Goal: Task Accomplishment & Management: Manage account settings

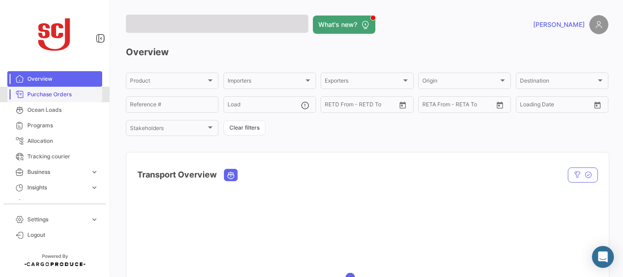
click at [56, 94] on span "Purchase Orders" at bounding box center [62, 94] width 71 height 8
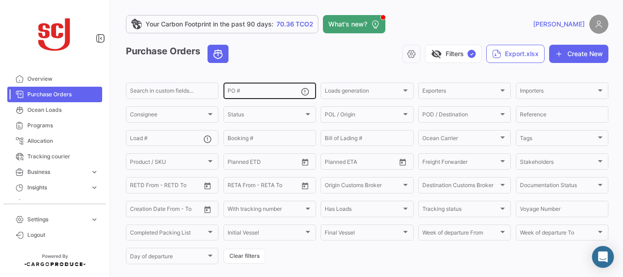
click at [244, 88] on div "PO #" at bounding box center [264, 90] width 73 height 18
type input "4302341128"
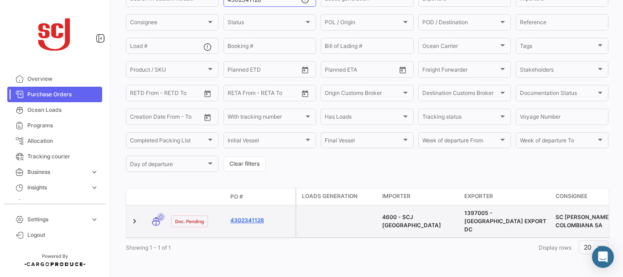
click at [247, 216] on link "4302341128" at bounding box center [260, 220] width 61 height 8
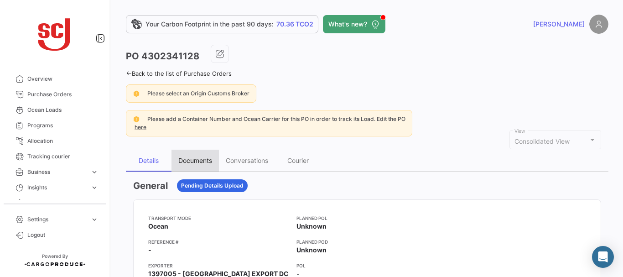
click at [206, 158] on div "Documents" at bounding box center [195, 160] width 34 height 8
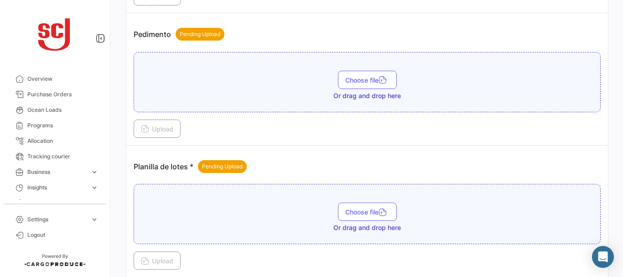
scroll to position [1060, 0]
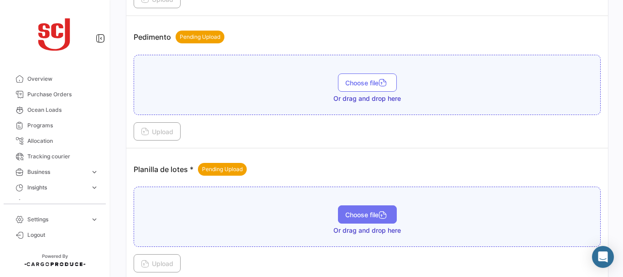
click at [358, 216] on span "Choose file" at bounding box center [367, 215] width 44 height 8
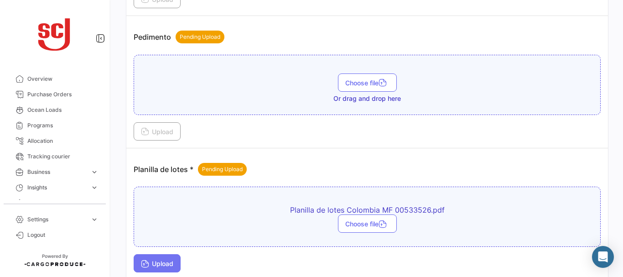
click at [157, 261] on span "Upload" at bounding box center [157, 264] width 32 height 8
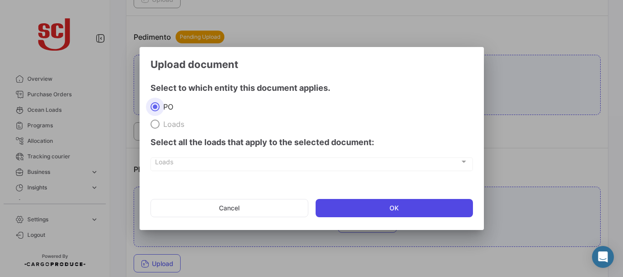
click at [390, 201] on button "OK" at bounding box center [394, 208] width 157 height 18
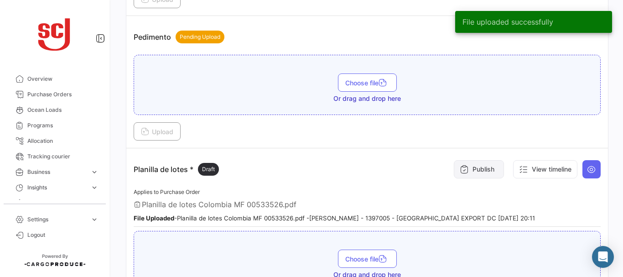
click at [477, 168] on button "Publish" at bounding box center [479, 169] width 50 height 18
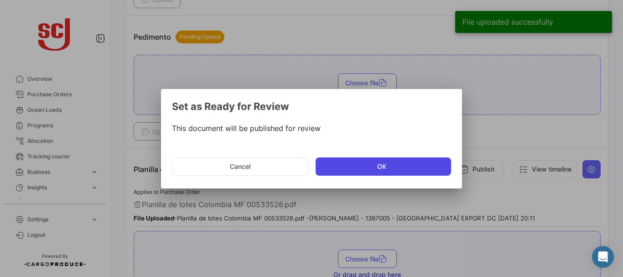
click at [370, 166] on button "OK" at bounding box center [383, 166] width 135 height 18
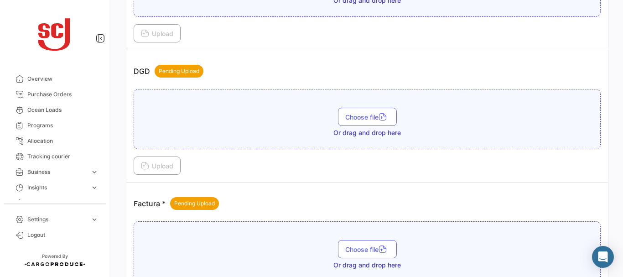
scroll to position [623, 0]
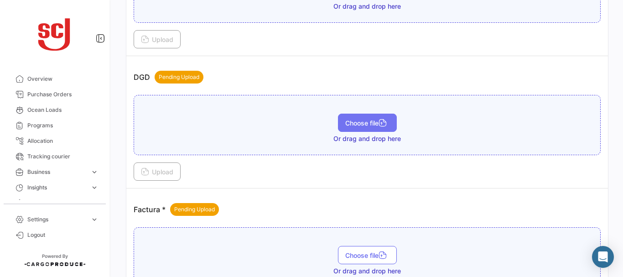
click at [350, 121] on span "Choose file" at bounding box center [367, 123] width 44 height 8
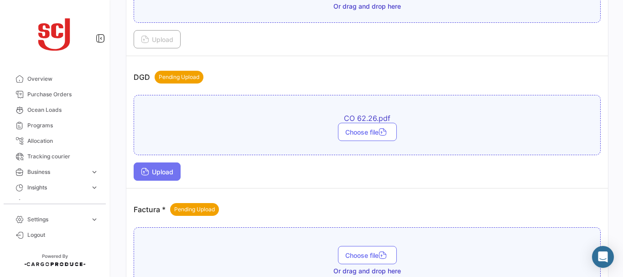
click at [159, 175] on span "Upload" at bounding box center [157, 172] width 32 height 8
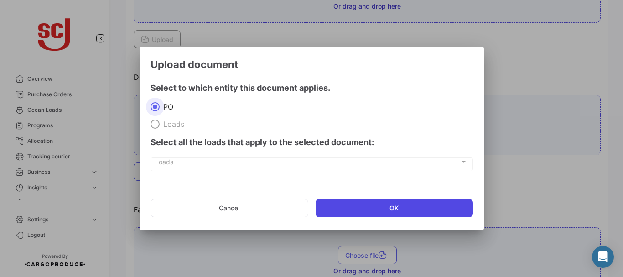
click at [333, 204] on button "OK" at bounding box center [394, 208] width 157 height 18
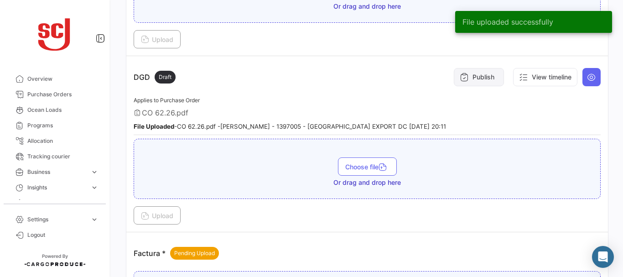
click at [474, 84] on button "Publish" at bounding box center [479, 77] width 50 height 18
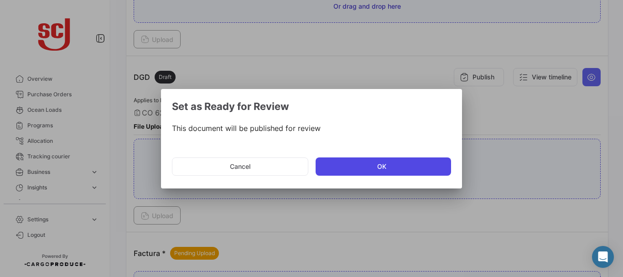
click at [368, 163] on button "OK" at bounding box center [383, 166] width 135 height 18
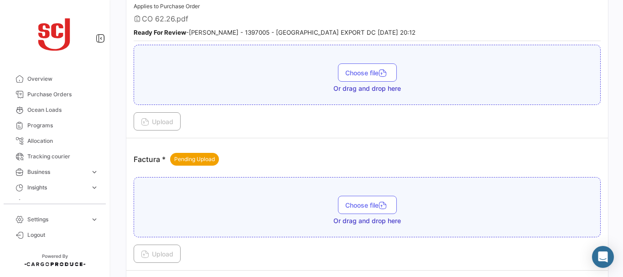
scroll to position [722, 0]
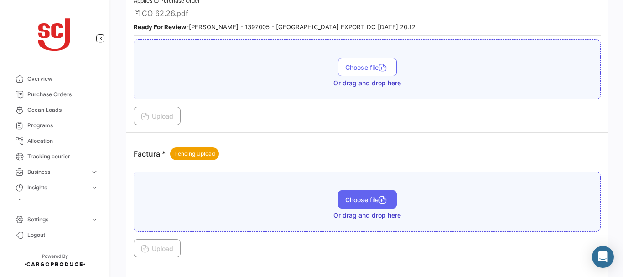
click at [353, 196] on span "Choose file" at bounding box center [367, 200] width 44 height 8
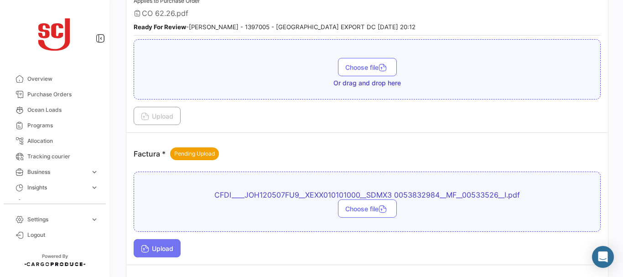
click at [161, 248] on span "Upload" at bounding box center [157, 248] width 32 height 8
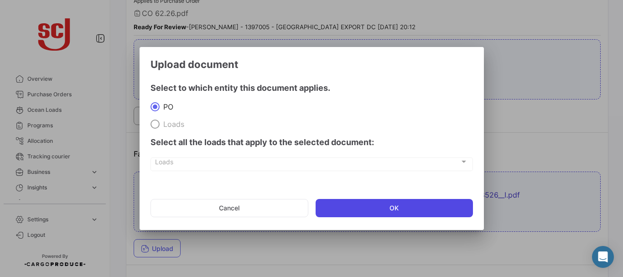
click at [350, 209] on button "OK" at bounding box center [394, 208] width 157 height 18
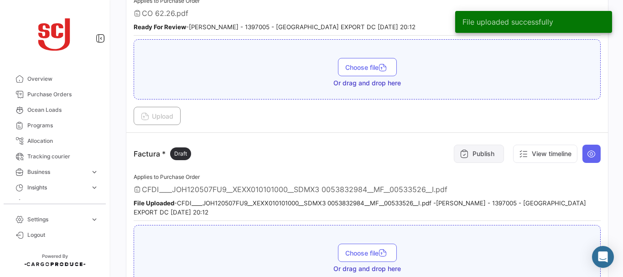
click at [483, 157] on button "Publish" at bounding box center [479, 154] width 50 height 18
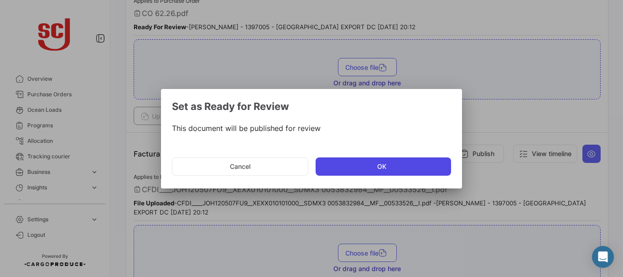
click at [392, 163] on button "OK" at bounding box center [383, 166] width 135 height 18
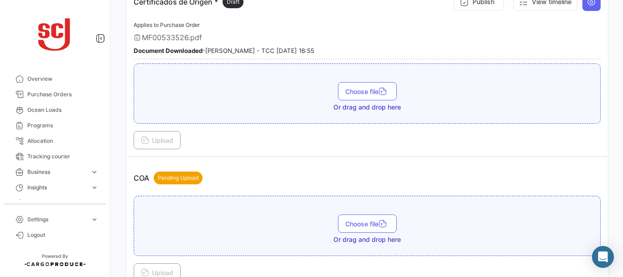
scroll to position [358, 0]
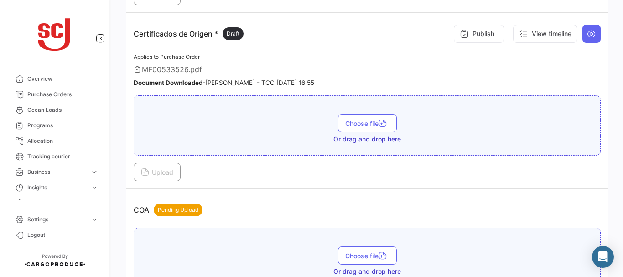
drag, startPoint x: 618, startPoint y: 80, endPoint x: 607, endPoint y: 236, distance: 156.8
click at [607, 236] on div "Your Carbon Footprint in the past 90 days: 70.36 TCO2 What's new? [PERSON_NAME]…" at bounding box center [367, 138] width 512 height 277
click at [616, 101] on div "Your Carbon Footprint in the past 90 days: 70.36 TCO2 What's new? [PERSON_NAME]…" at bounding box center [367, 138] width 512 height 277
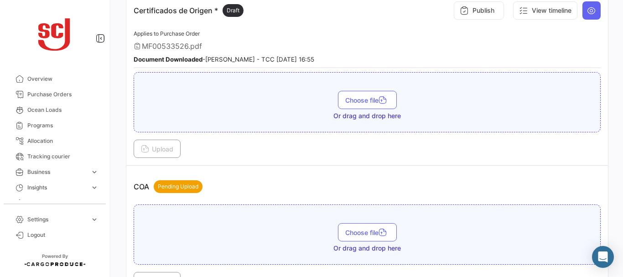
scroll to position [346, 0]
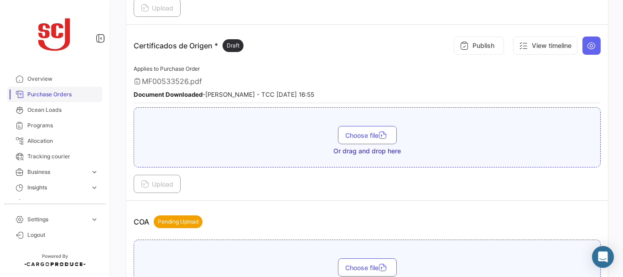
click at [27, 101] on link "Purchase Orders" at bounding box center [54, 95] width 95 height 16
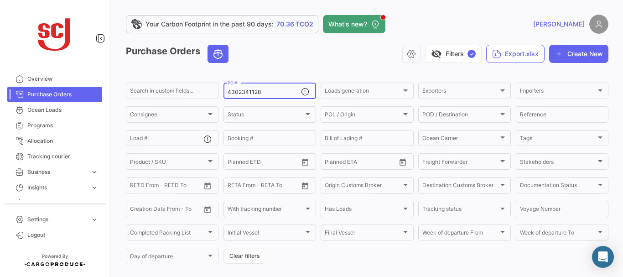
click at [270, 92] on input "4302341128" at bounding box center [264, 92] width 73 height 6
type input "4302341133"
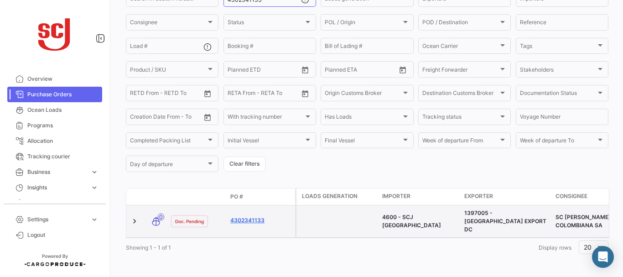
click at [256, 216] on link "4302341133" at bounding box center [260, 220] width 61 height 8
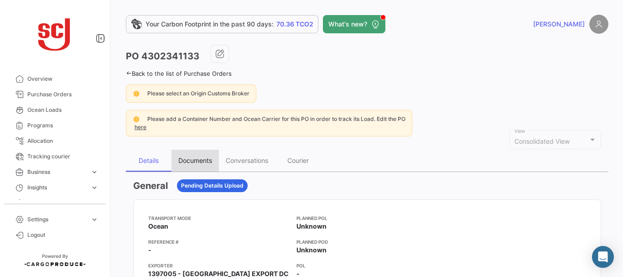
click at [193, 159] on div "Documents" at bounding box center [195, 160] width 34 height 8
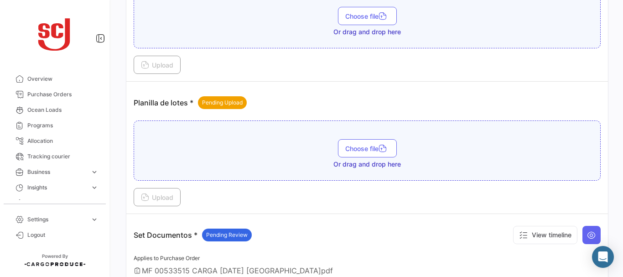
scroll to position [1077, 0]
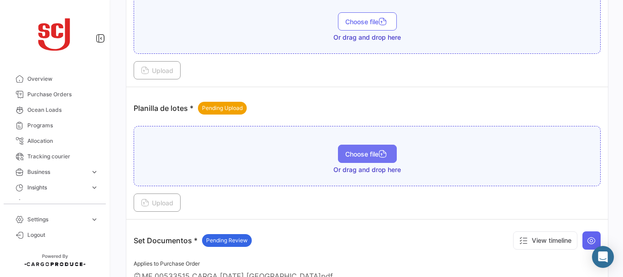
click at [367, 154] on span "Choose file" at bounding box center [367, 154] width 44 height 8
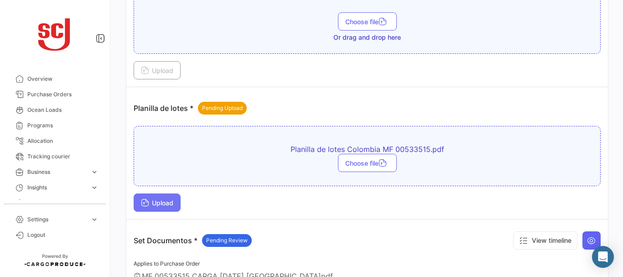
click at [165, 203] on span "Upload" at bounding box center [157, 203] width 32 height 8
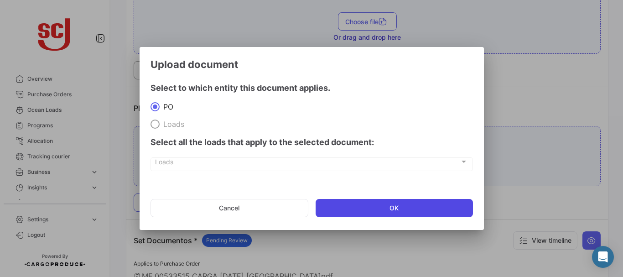
click at [349, 210] on button "OK" at bounding box center [394, 208] width 157 height 18
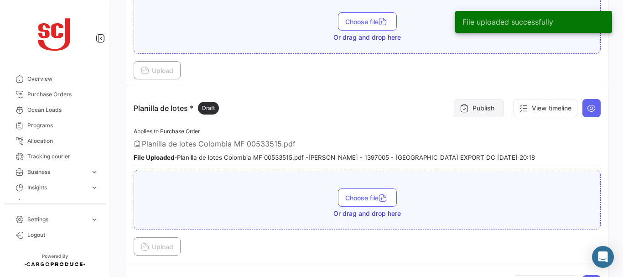
click at [462, 108] on icon at bounding box center [464, 108] width 9 height 9
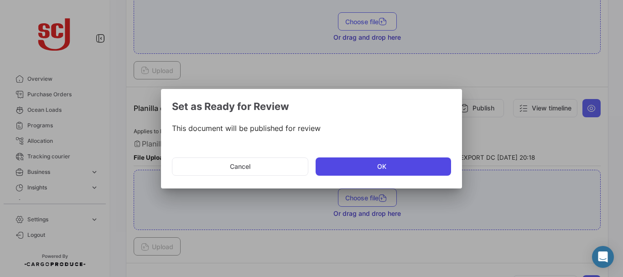
click at [380, 167] on button "OK" at bounding box center [383, 166] width 135 height 18
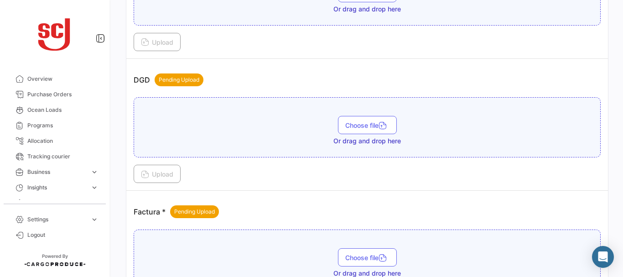
scroll to position [574, 0]
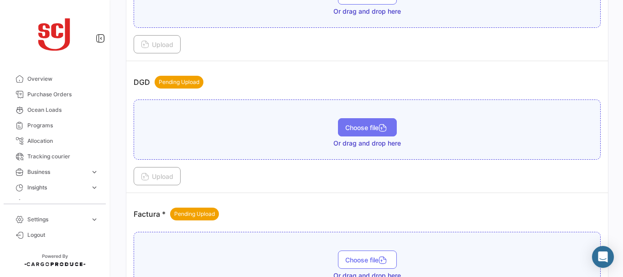
click at [376, 126] on span "Choose file" at bounding box center [367, 128] width 44 height 8
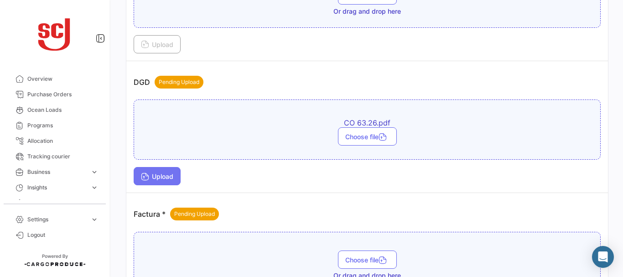
click at [151, 179] on span "Upload" at bounding box center [157, 176] width 32 height 8
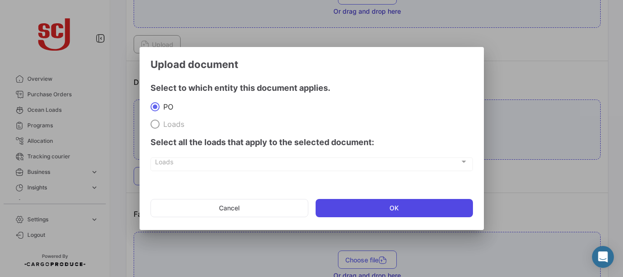
click at [349, 206] on button "OK" at bounding box center [394, 208] width 157 height 18
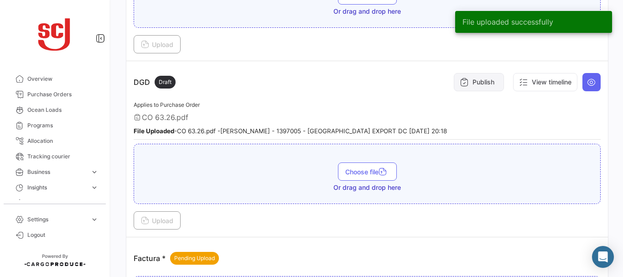
click at [473, 82] on button "Publish" at bounding box center [479, 82] width 50 height 18
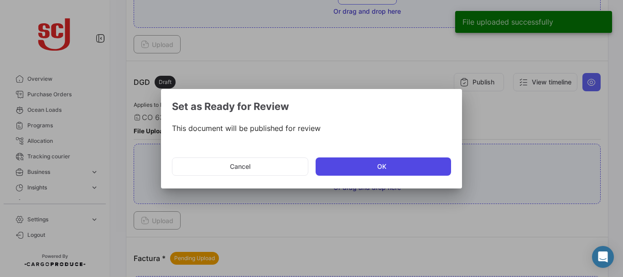
click at [360, 167] on button "OK" at bounding box center [383, 166] width 135 height 18
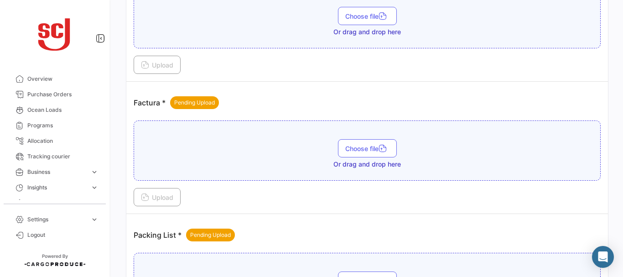
scroll to position [755, 0]
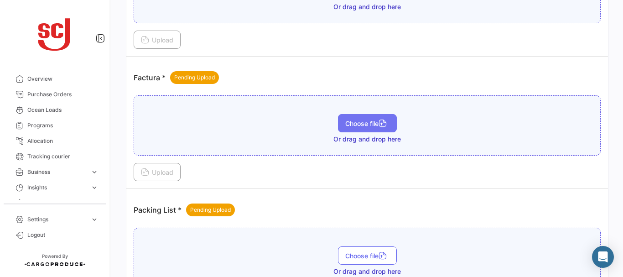
click at [368, 123] on span "Choose file" at bounding box center [367, 123] width 44 height 8
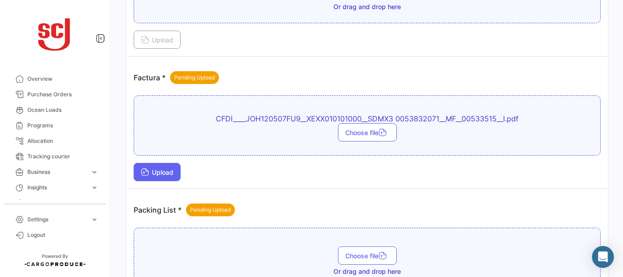
click at [167, 171] on span "Upload" at bounding box center [157, 172] width 32 height 8
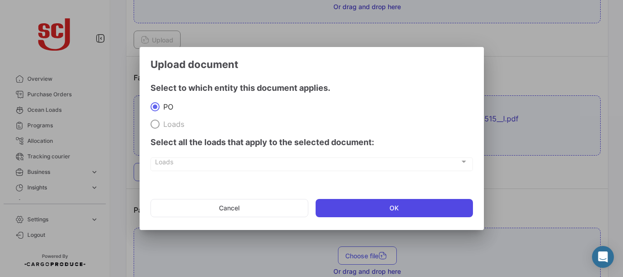
click at [357, 202] on button "OK" at bounding box center [394, 208] width 157 height 18
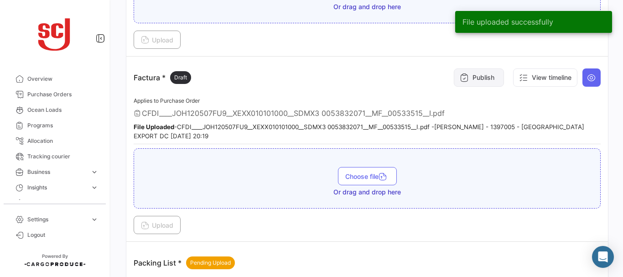
click at [480, 83] on button "Publish" at bounding box center [479, 77] width 50 height 18
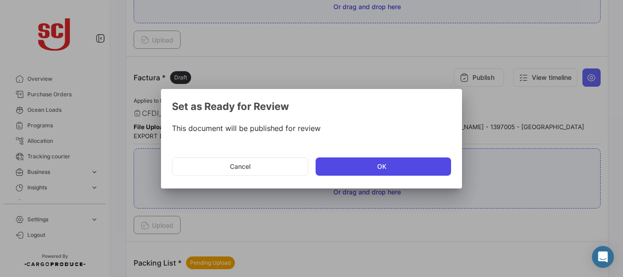
click at [349, 164] on button "OK" at bounding box center [383, 166] width 135 height 18
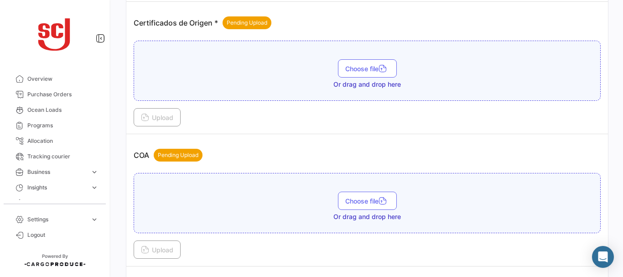
scroll to position [224, 0]
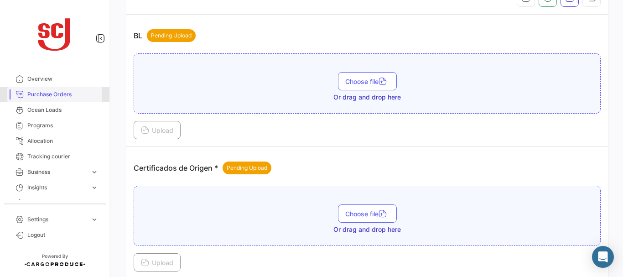
click at [73, 89] on link "Purchase Orders" at bounding box center [54, 95] width 95 height 16
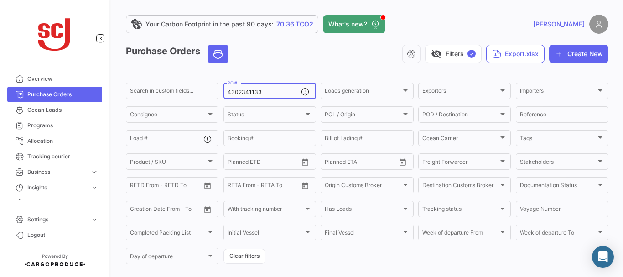
click at [271, 91] on input "4302341133" at bounding box center [264, 92] width 73 height 6
type input "4302341134"
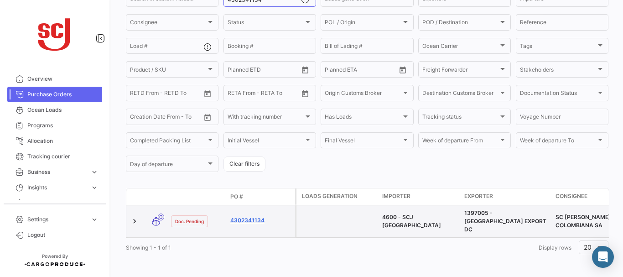
click at [251, 216] on link "4302341134" at bounding box center [260, 220] width 61 height 8
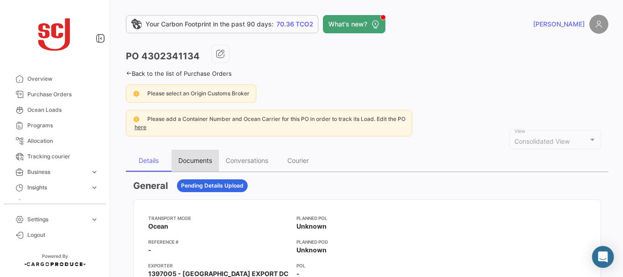
click at [201, 162] on div "Documents" at bounding box center [195, 160] width 34 height 8
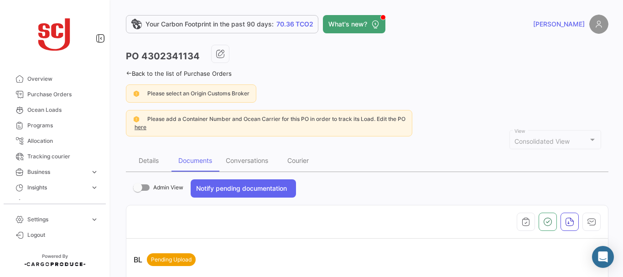
drag, startPoint x: 618, startPoint y: 31, endPoint x: 599, endPoint y: 157, distance: 127.8
click at [613, 185] on div "Your Carbon Footprint in the past 90 days: 70.36 TCO2 What's new? [PERSON_NAME]…" at bounding box center [367, 138] width 512 height 277
click at [547, 106] on app-po-view-alerts "Please select an Origin Customs Broker Please add a Container Number and Ocean …" at bounding box center [367, 110] width 483 height 52
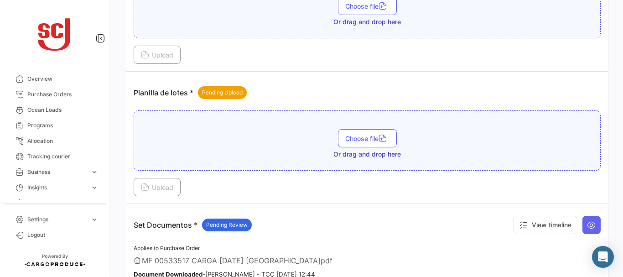
scroll to position [1085, 0]
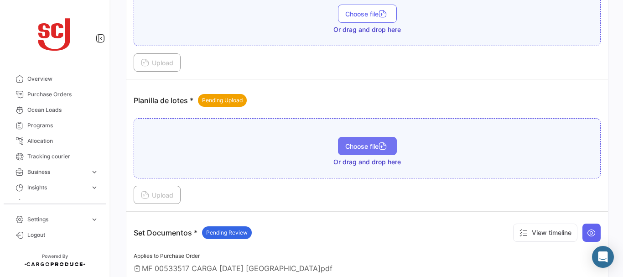
click at [367, 152] on button "Choose file" at bounding box center [367, 146] width 59 height 18
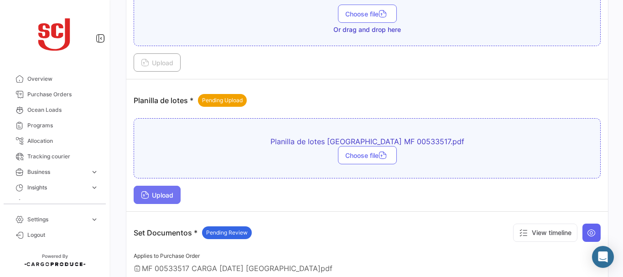
click at [166, 194] on span "Upload" at bounding box center [157, 195] width 32 height 8
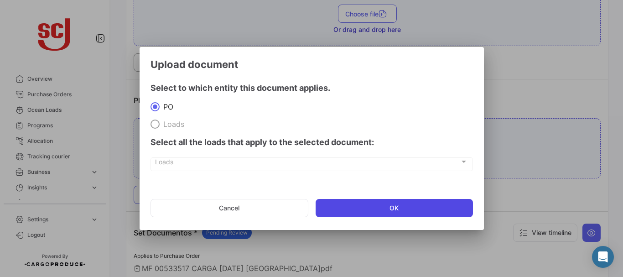
click at [358, 213] on button "OK" at bounding box center [394, 208] width 157 height 18
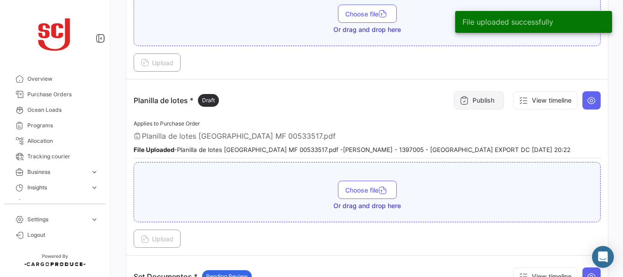
click at [463, 109] on button "Publish" at bounding box center [479, 100] width 50 height 18
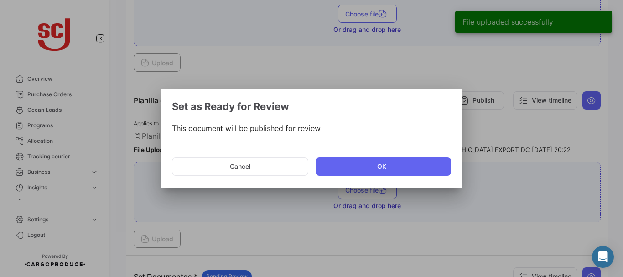
click at [355, 178] on mat-dialog-actions "Cancel OK" at bounding box center [311, 166] width 279 height 31
click at [353, 176] on mat-dialog-actions "Cancel OK" at bounding box center [311, 166] width 279 height 31
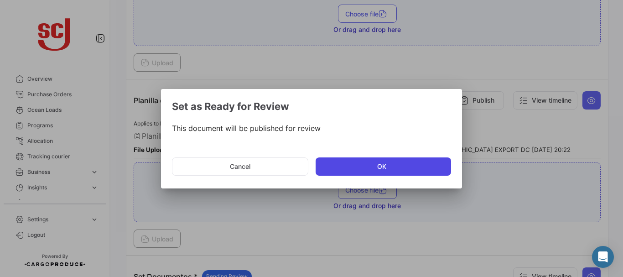
click at [351, 168] on button "OK" at bounding box center [383, 166] width 135 height 18
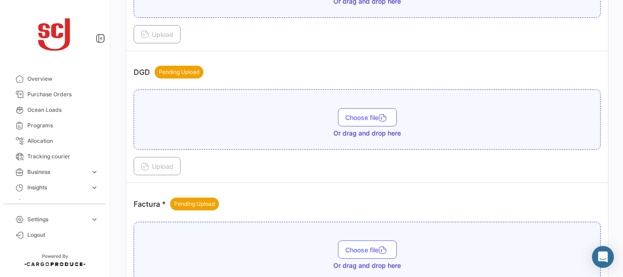
scroll to position [579, 0]
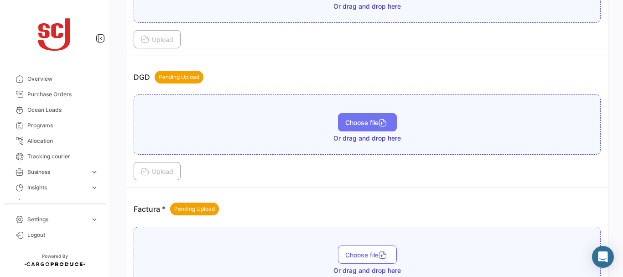
click at [352, 119] on span "Choose file" at bounding box center [367, 123] width 44 height 8
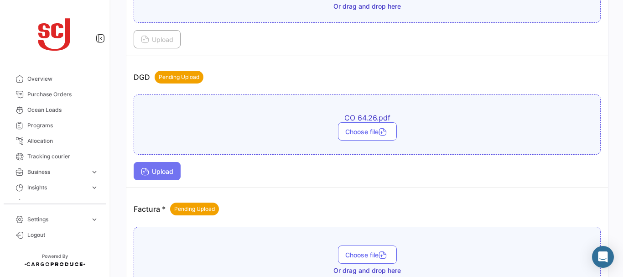
click at [161, 167] on span "Upload" at bounding box center [157, 171] width 32 height 8
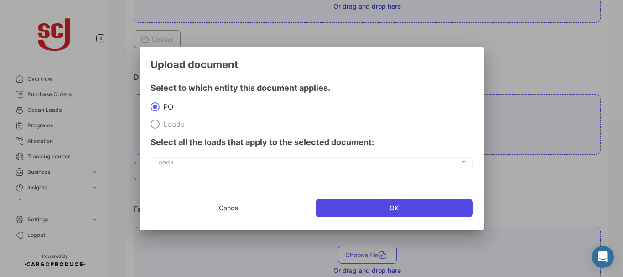
click at [345, 212] on button "OK" at bounding box center [394, 208] width 157 height 18
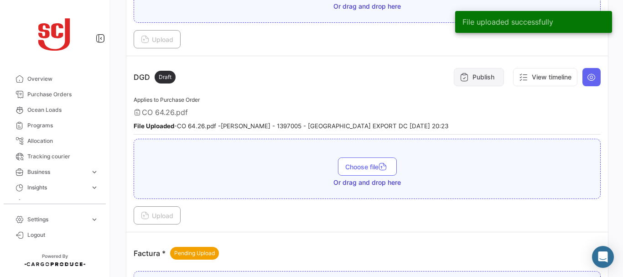
click at [470, 81] on button "Publish" at bounding box center [479, 77] width 50 height 18
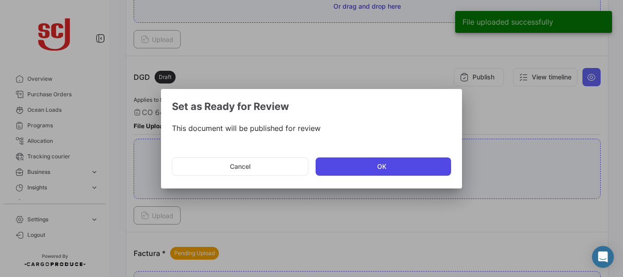
click at [352, 160] on button "OK" at bounding box center [383, 166] width 135 height 18
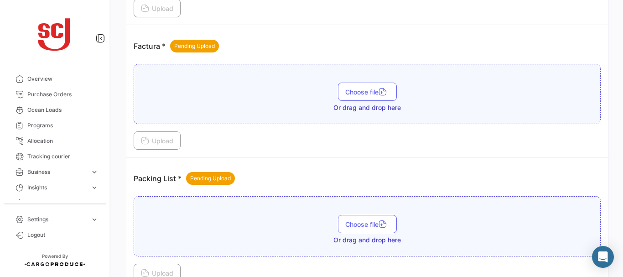
scroll to position [803, 0]
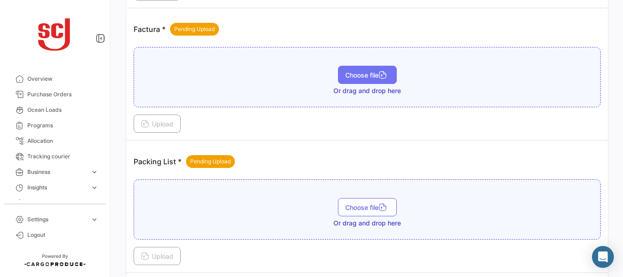
click at [361, 77] on span "Choose file" at bounding box center [367, 75] width 44 height 8
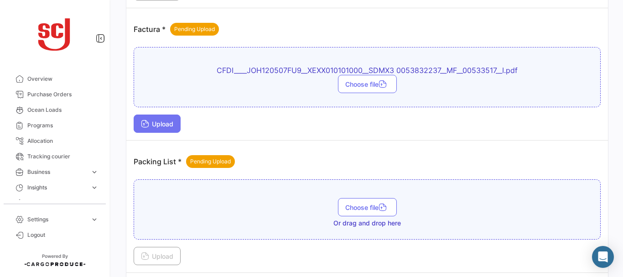
click at [162, 118] on button "Upload" at bounding box center [157, 123] width 47 height 18
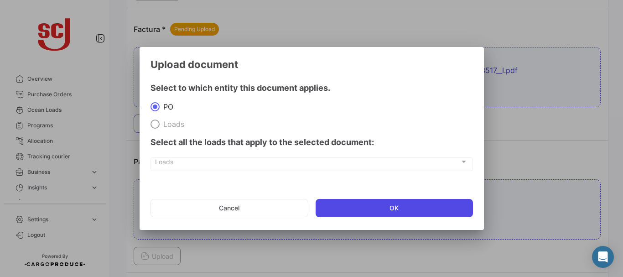
click at [368, 206] on button "OK" at bounding box center [394, 208] width 157 height 18
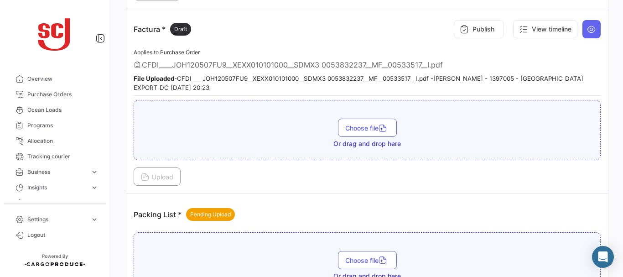
click at [377, 32] on div "Factura * Draft Publish View timeline" at bounding box center [367, 29] width 467 height 27
click at [474, 30] on button "Publish" at bounding box center [479, 29] width 50 height 18
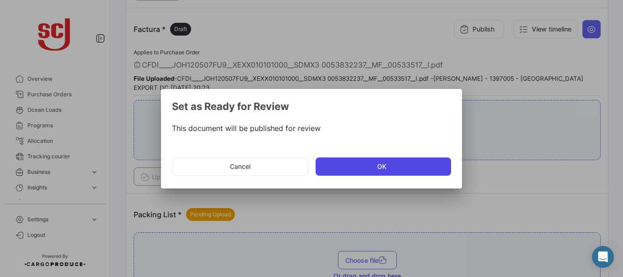
click at [365, 167] on button "OK" at bounding box center [383, 166] width 135 height 18
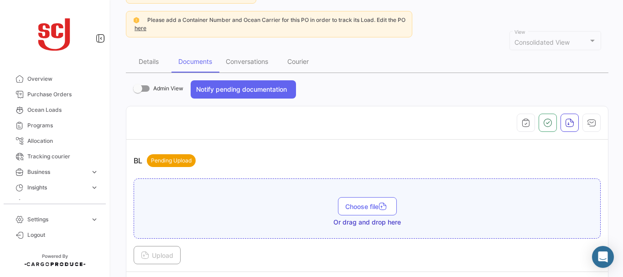
scroll to position [82, 0]
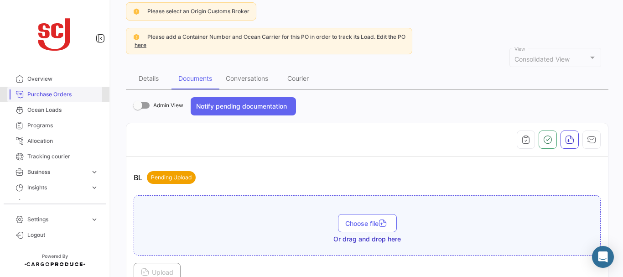
click at [55, 96] on span "Purchase Orders" at bounding box center [62, 94] width 71 height 8
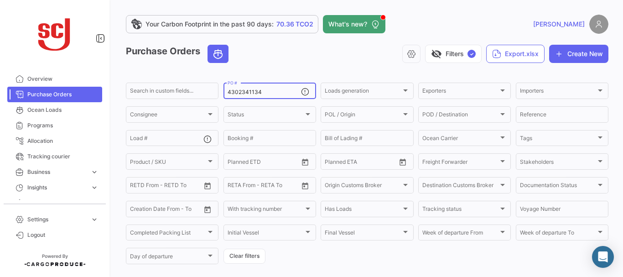
click at [271, 91] on input "4302341134" at bounding box center [264, 92] width 73 height 6
type input "4302341135"
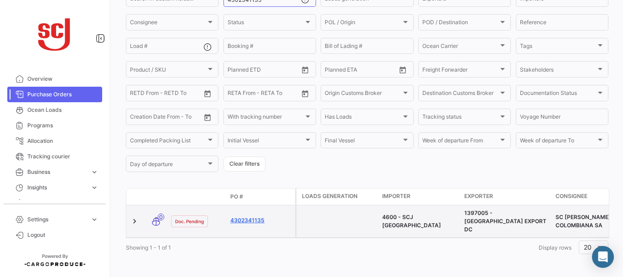
click at [244, 216] on link "4302341135" at bounding box center [260, 220] width 61 height 8
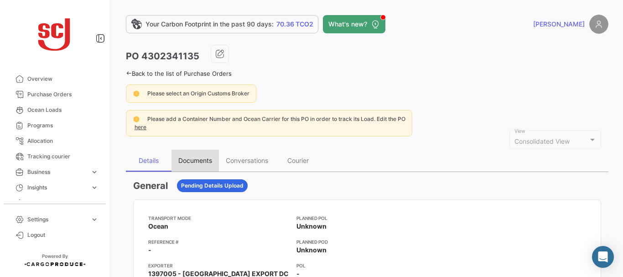
click at [198, 165] on div "Documents" at bounding box center [194, 161] width 47 height 22
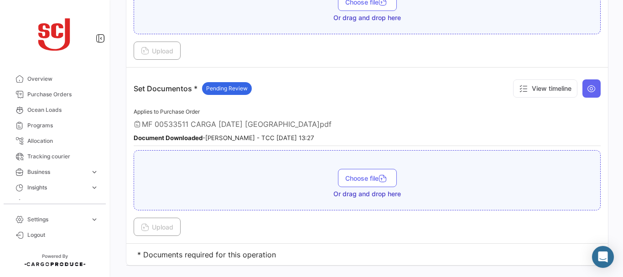
scroll to position [1231, 0]
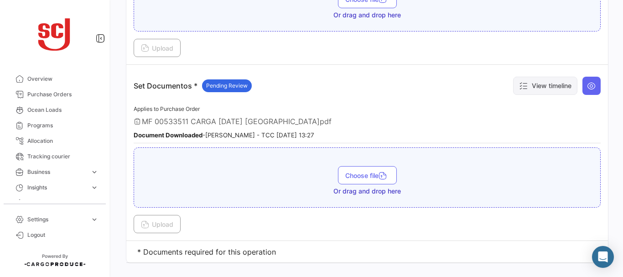
click at [539, 86] on button "View timeline" at bounding box center [545, 86] width 64 height 18
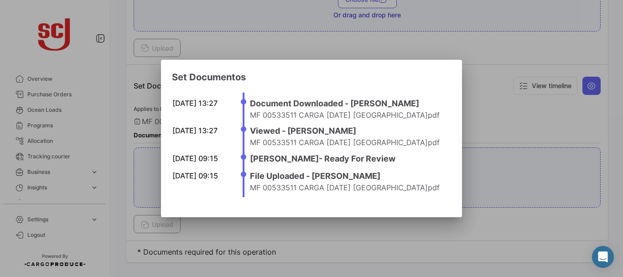
click at [505, 126] on div at bounding box center [311, 138] width 623 height 277
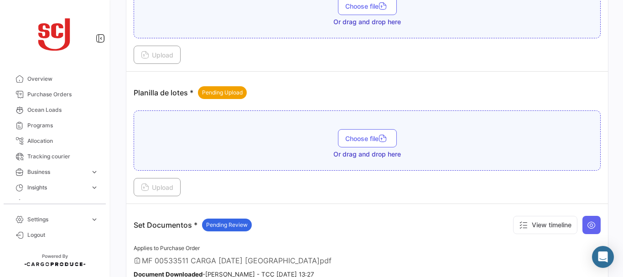
scroll to position [1085, 0]
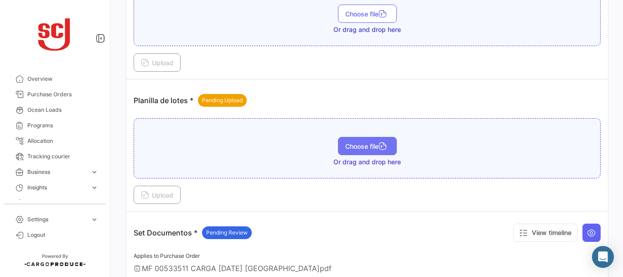
click at [367, 145] on span "Choose file" at bounding box center [367, 146] width 44 height 8
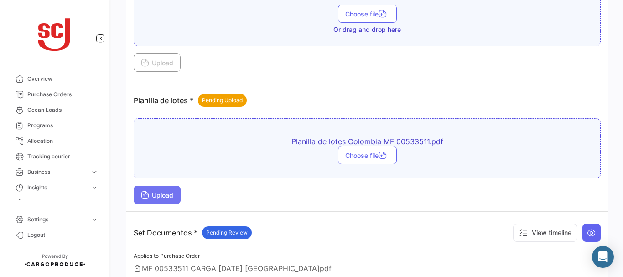
click at [164, 198] on span "Upload" at bounding box center [157, 195] width 32 height 8
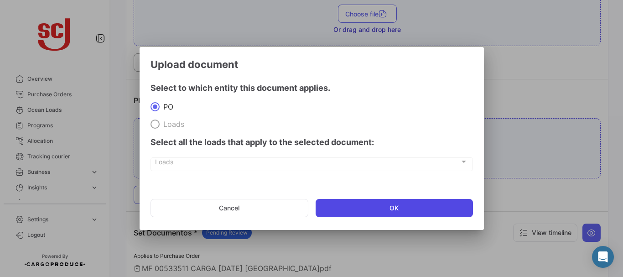
click at [364, 213] on button "OK" at bounding box center [394, 208] width 157 height 18
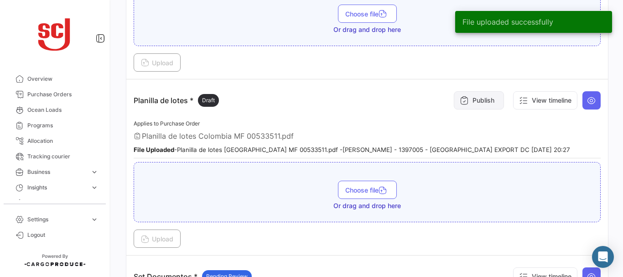
click at [473, 97] on button "Publish" at bounding box center [479, 100] width 50 height 18
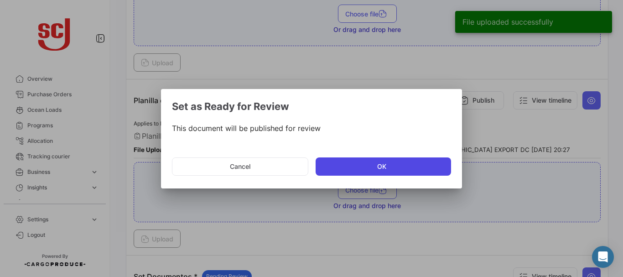
click at [358, 164] on button "OK" at bounding box center [383, 166] width 135 height 18
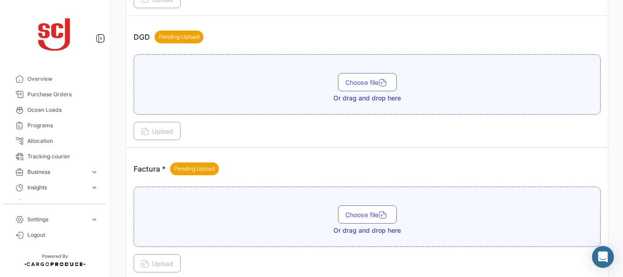
scroll to position [614, 0]
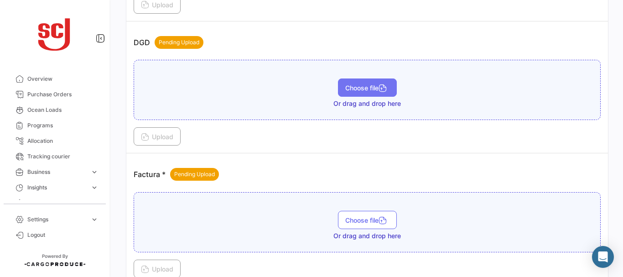
click at [369, 82] on button "Choose file" at bounding box center [367, 87] width 59 height 18
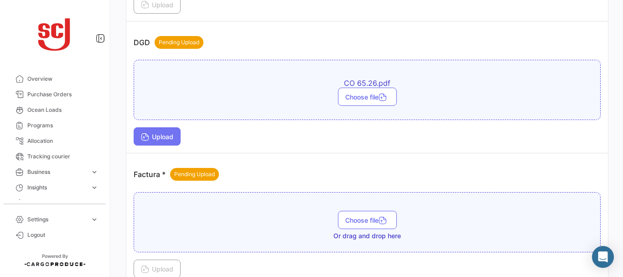
click at [158, 135] on span "Upload" at bounding box center [157, 137] width 32 height 8
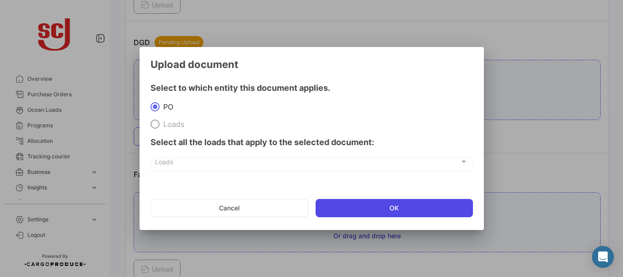
click at [343, 208] on button "OK" at bounding box center [394, 208] width 157 height 18
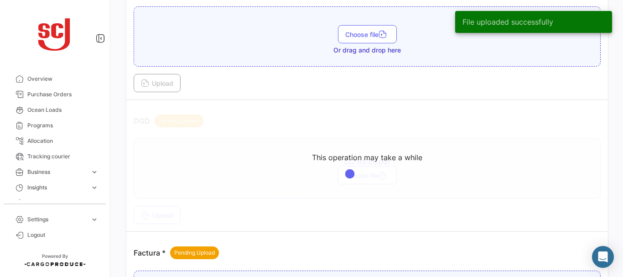
scroll to position [546, 0]
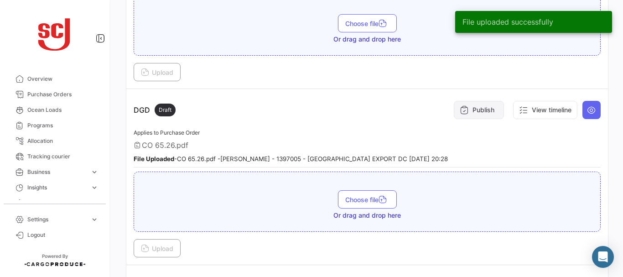
click at [486, 108] on button "Publish" at bounding box center [479, 110] width 50 height 18
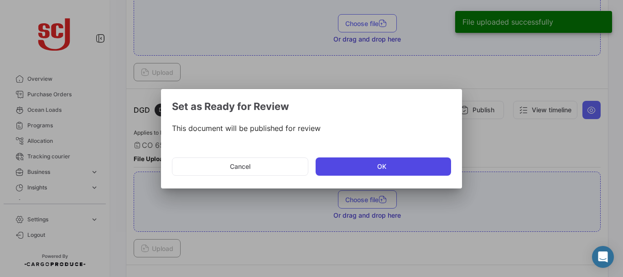
click at [397, 167] on button "OK" at bounding box center [383, 166] width 135 height 18
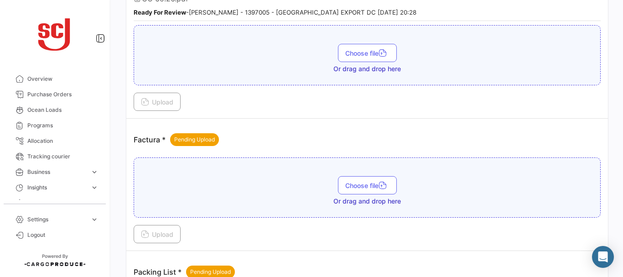
scroll to position [698, 0]
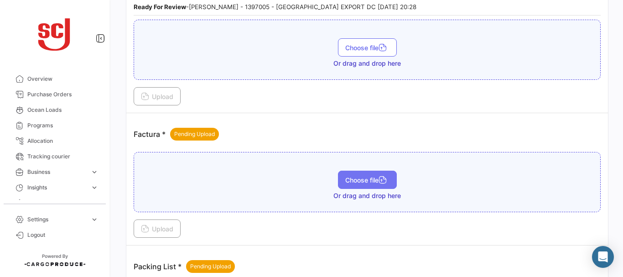
click at [374, 184] on button "Choose file" at bounding box center [367, 180] width 59 height 18
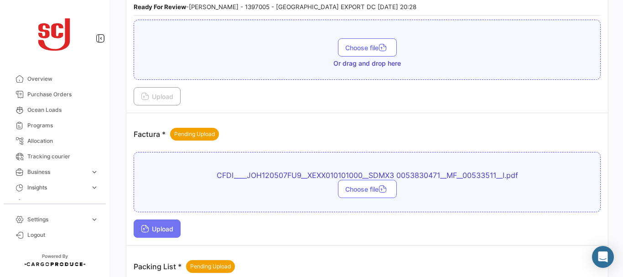
click at [155, 230] on span "Upload" at bounding box center [157, 229] width 32 height 8
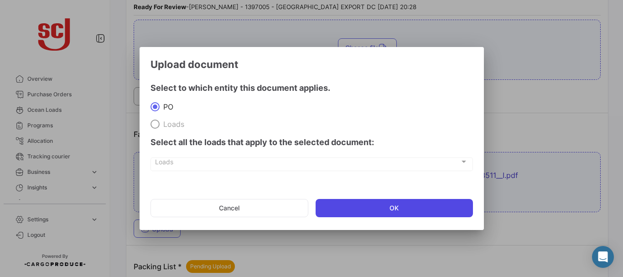
click at [350, 204] on button "OK" at bounding box center [394, 208] width 157 height 18
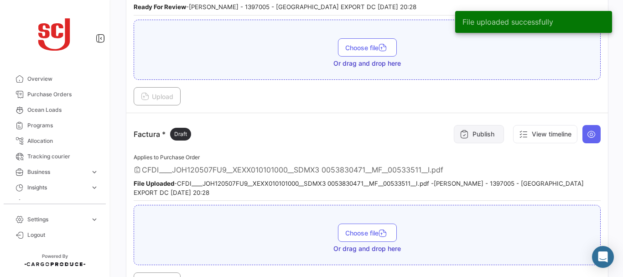
click at [474, 133] on button "Publish" at bounding box center [479, 134] width 50 height 18
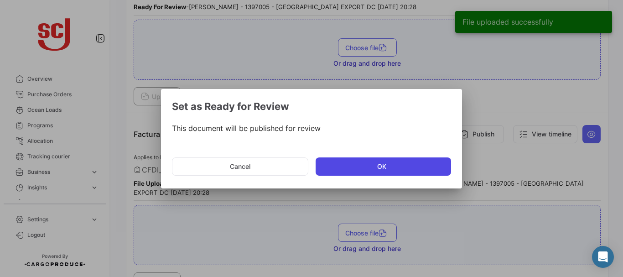
click at [341, 169] on button "OK" at bounding box center [383, 166] width 135 height 18
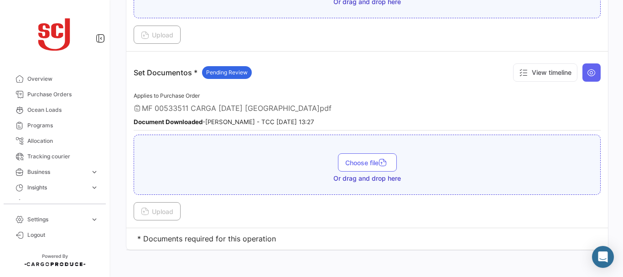
scroll to position [1379, 0]
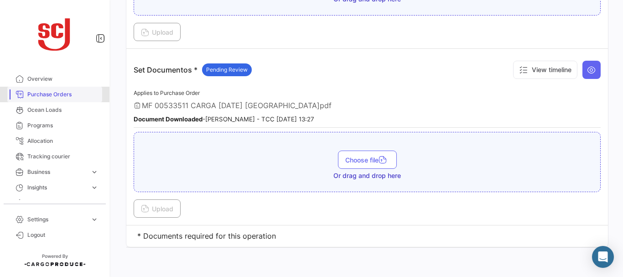
click at [66, 88] on link "Purchase Orders" at bounding box center [54, 95] width 95 height 16
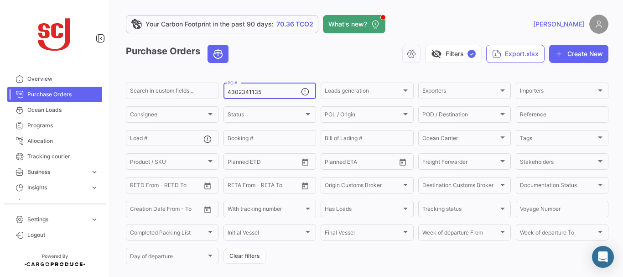
click at [265, 89] on input "4302341135" at bounding box center [264, 92] width 73 height 6
type input "4302335934"
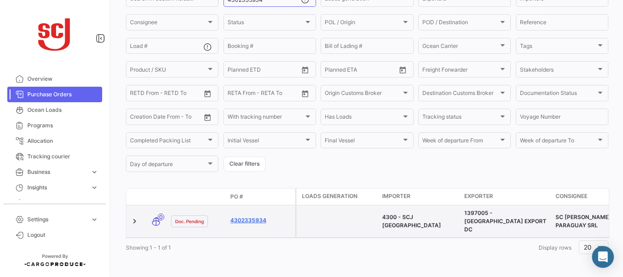
click at [248, 216] on link "4302335934" at bounding box center [260, 220] width 61 height 8
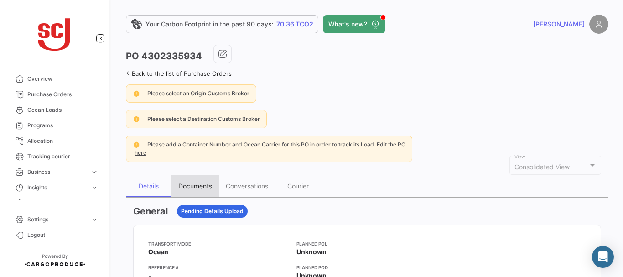
click at [196, 192] on div "Documents" at bounding box center [194, 186] width 47 height 22
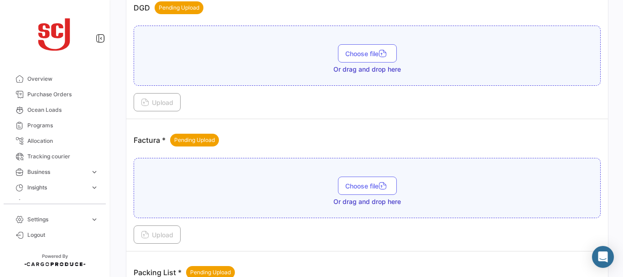
scroll to position [401, 0]
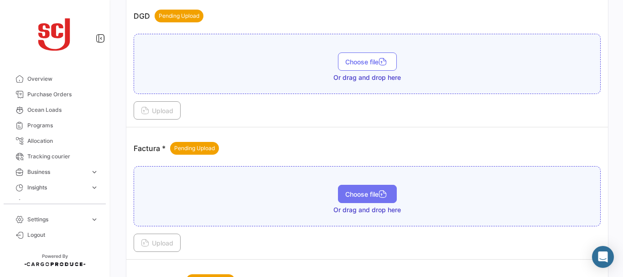
click at [348, 192] on span "Choose file" at bounding box center [367, 194] width 44 height 8
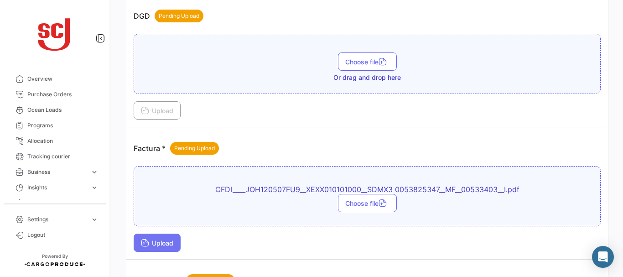
click at [164, 239] on span "Upload" at bounding box center [157, 243] width 32 height 8
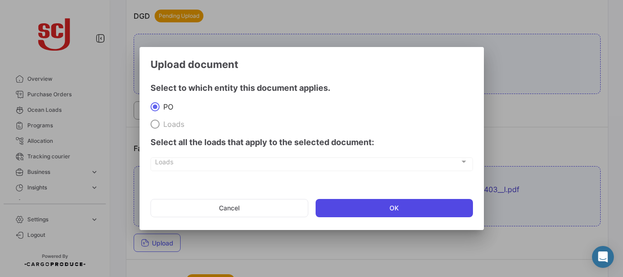
click at [392, 212] on button "OK" at bounding box center [394, 208] width 157 height 18
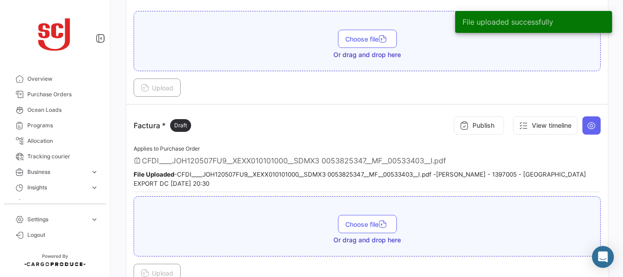
scroll to position [428, 0]
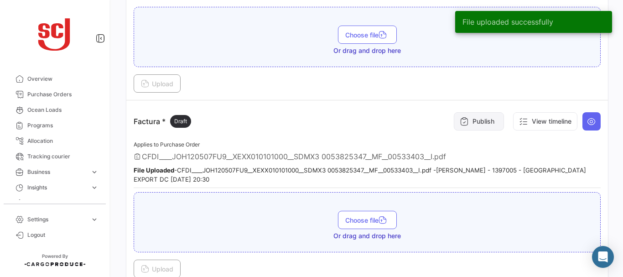
click at [482, 126] on button "Publish" at bounding box center [479, 121] width 50 height 18
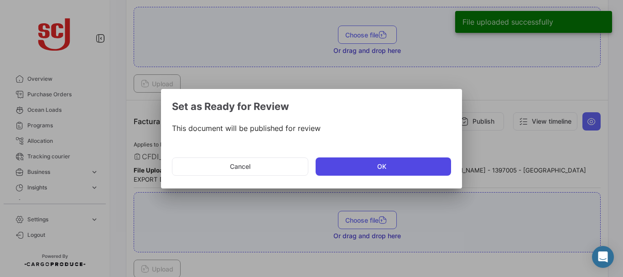
click at [369, 175] on button "OK" at bounding box center [383, 166] width 135 height 18
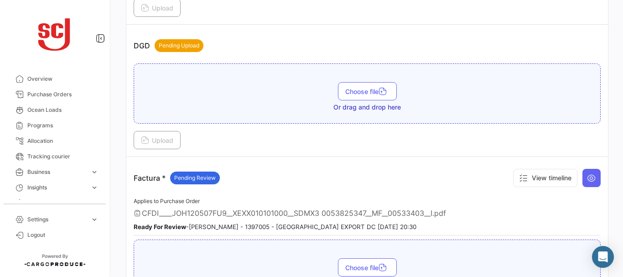
scroll to position [312, 0]
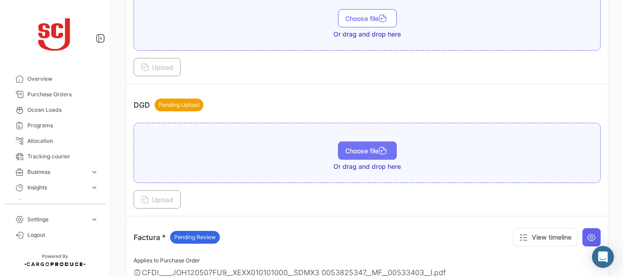
click at [368, 153] on span "Choose file" at bounding box center [367, 151] width 44 height 8
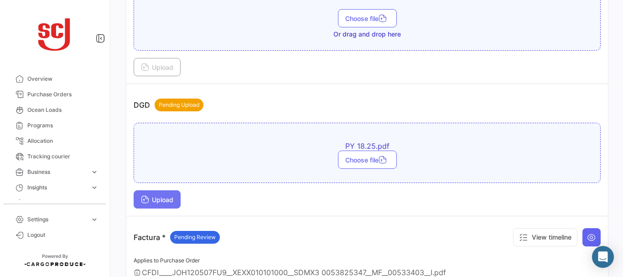
click at [158, 206] on button "Upload" at bounding box center [157, 199] width 47 height 18
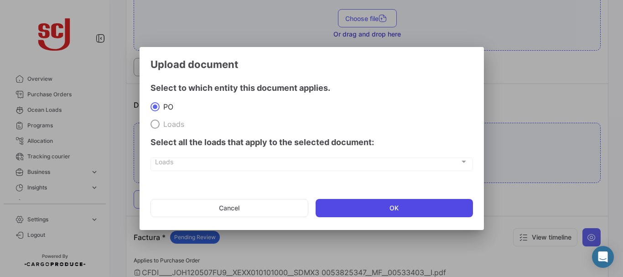
click at [353, 211] on button "OK" at bounding box center [394, 208] width 157 height 18
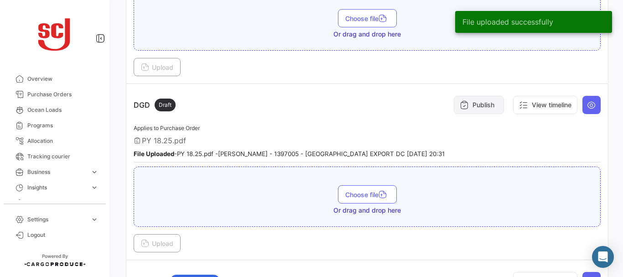
click at [465, 106] on button "Publish" at bounding box center [479, 105] width 50 height 18
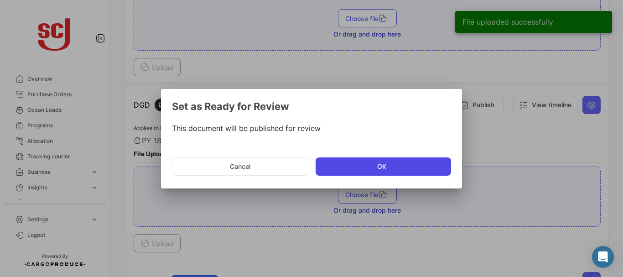
click at [329, 168] on button "OK" at bounding box center [383, 166] width 135 height 18
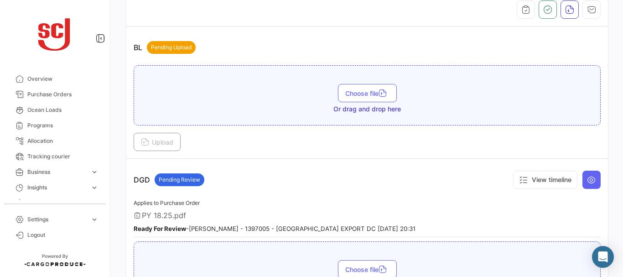
scroll to position [236, 0]
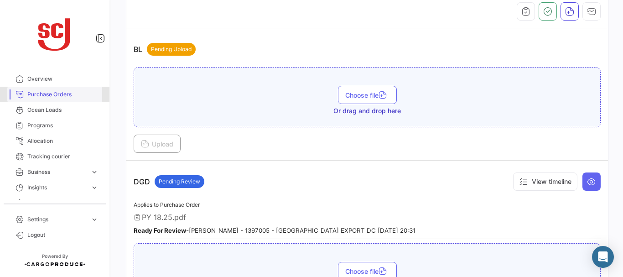
click at [57, 93] on span "Purchase Orders" at bounding box center [62, 94] width 71 height 8
